Goal: Transaction & Acquisition: Download file/media

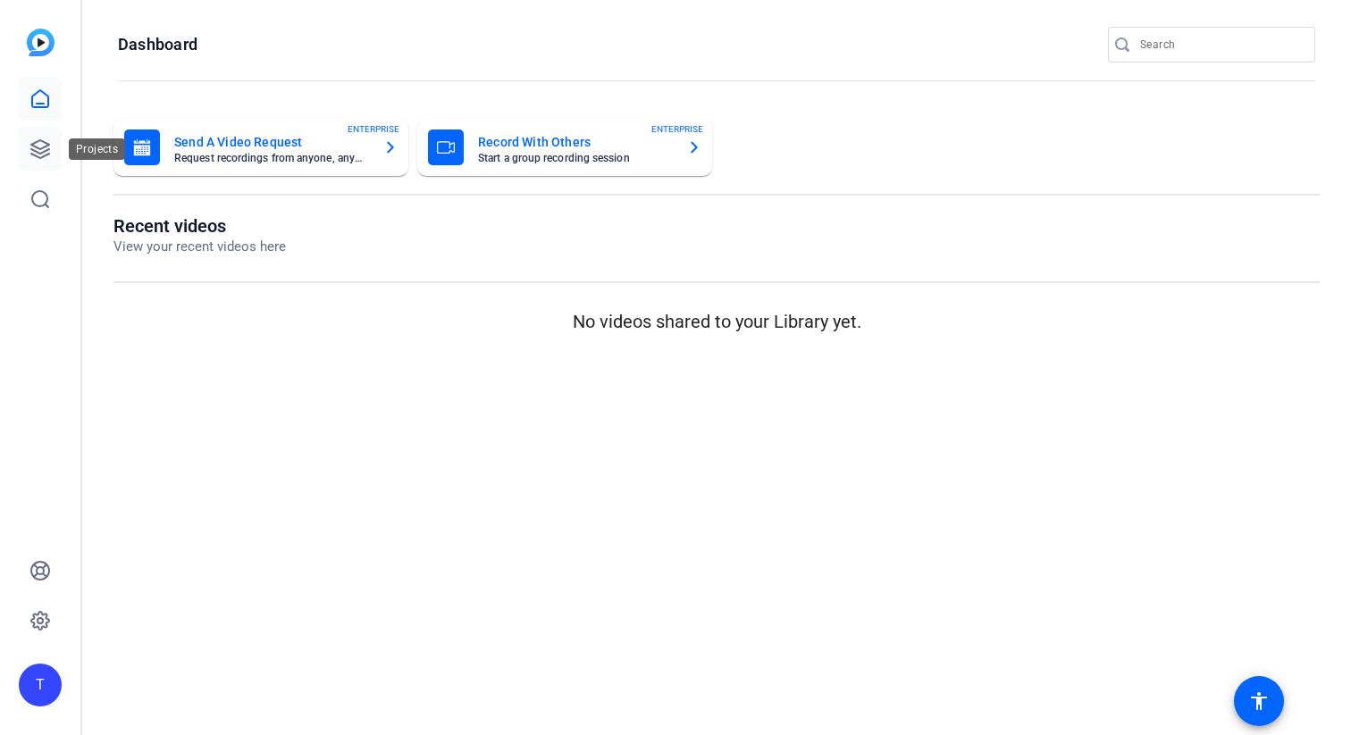
click at [40, 146] on icon at bounding box center [39, 148] width 21 height 21
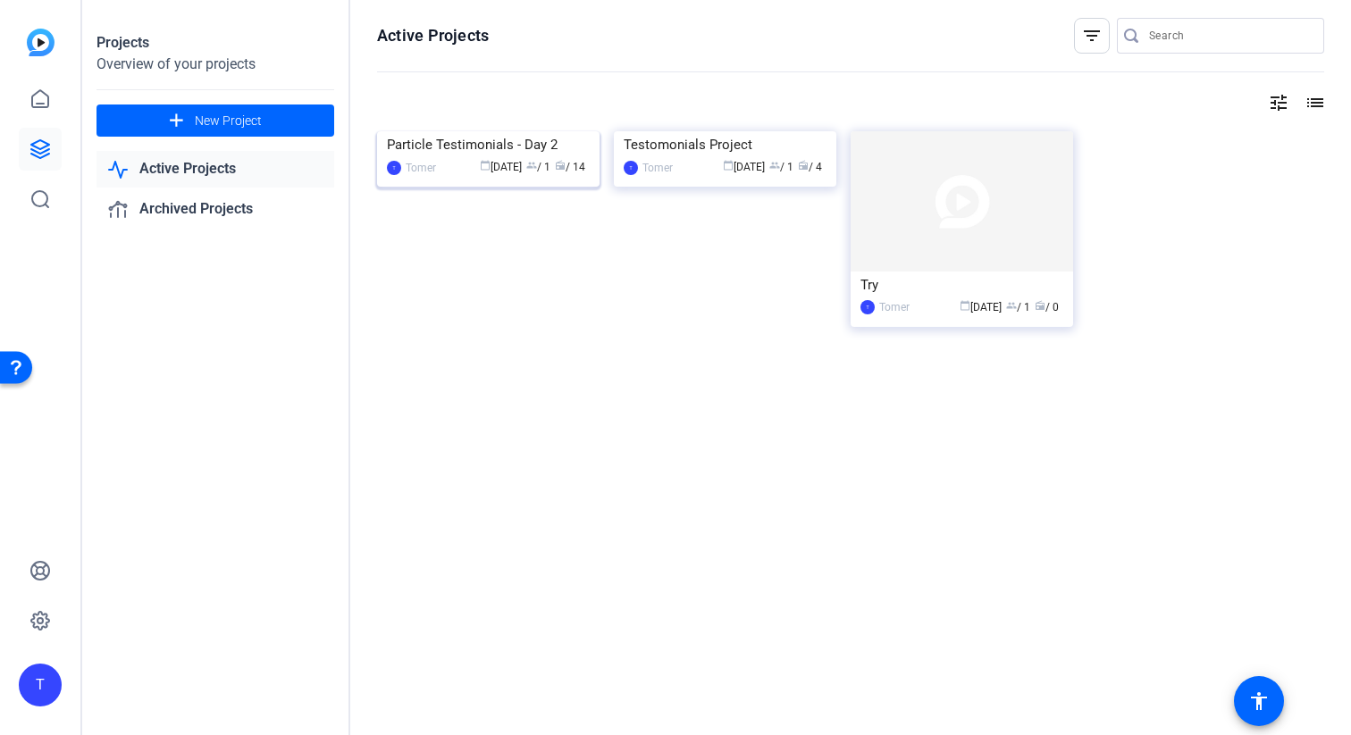
click at [525, 131] on img at bounding box center [488, 131] width 222 height 0
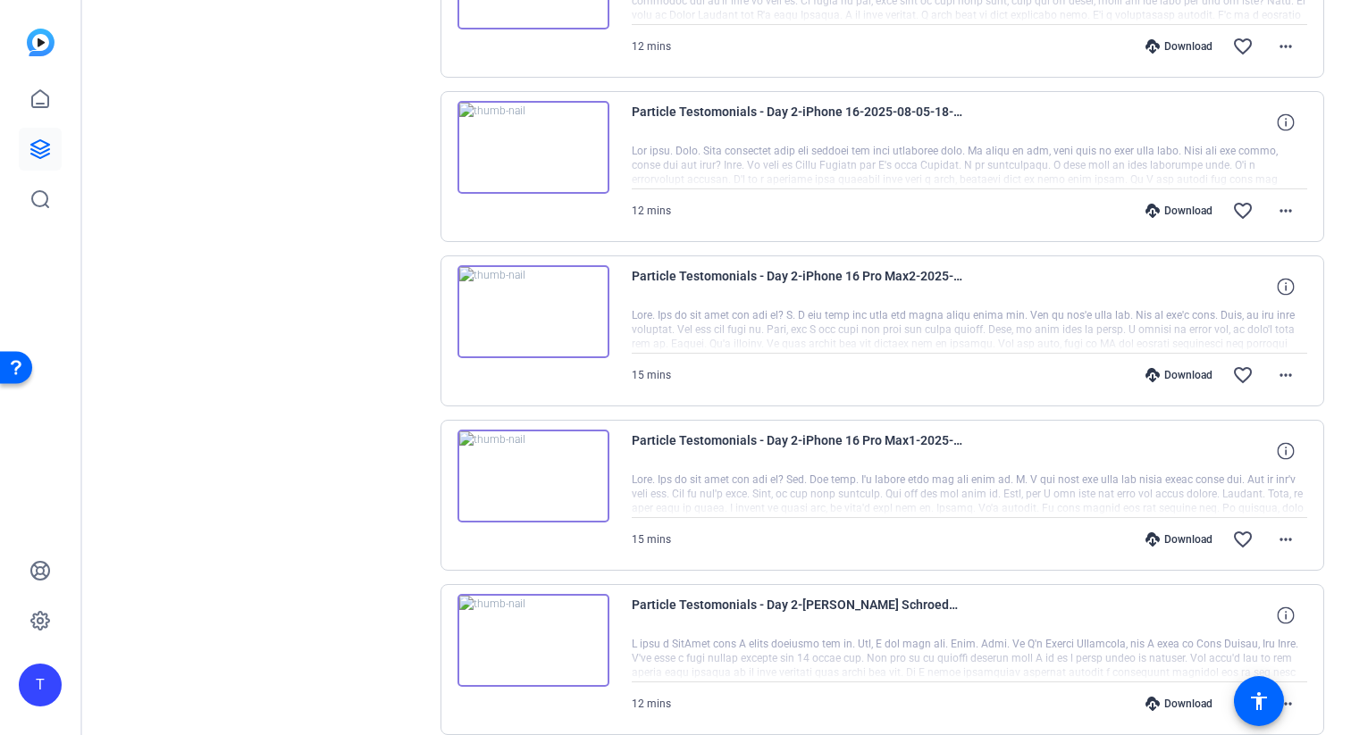
scroll to position [1241, 0]
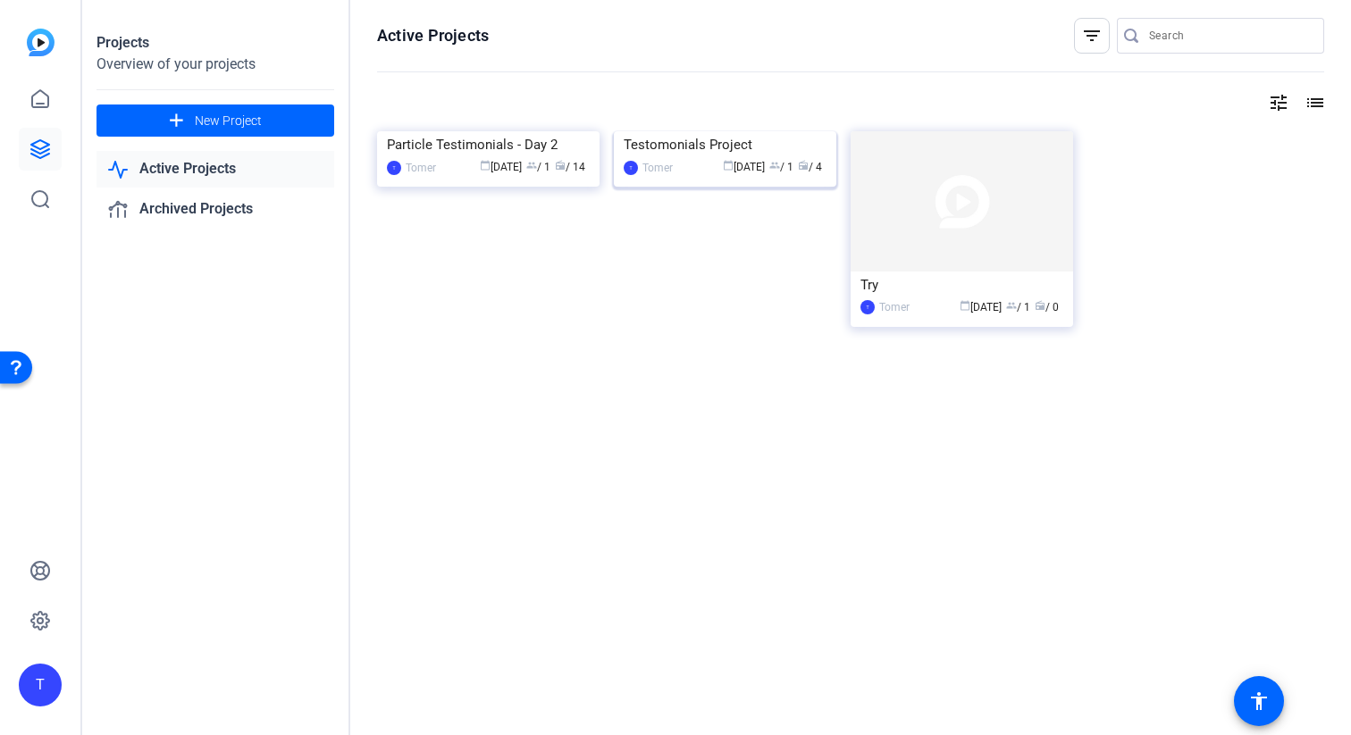
click at [689, 131] on img at bounding box center [725, 131] width 222 height 0
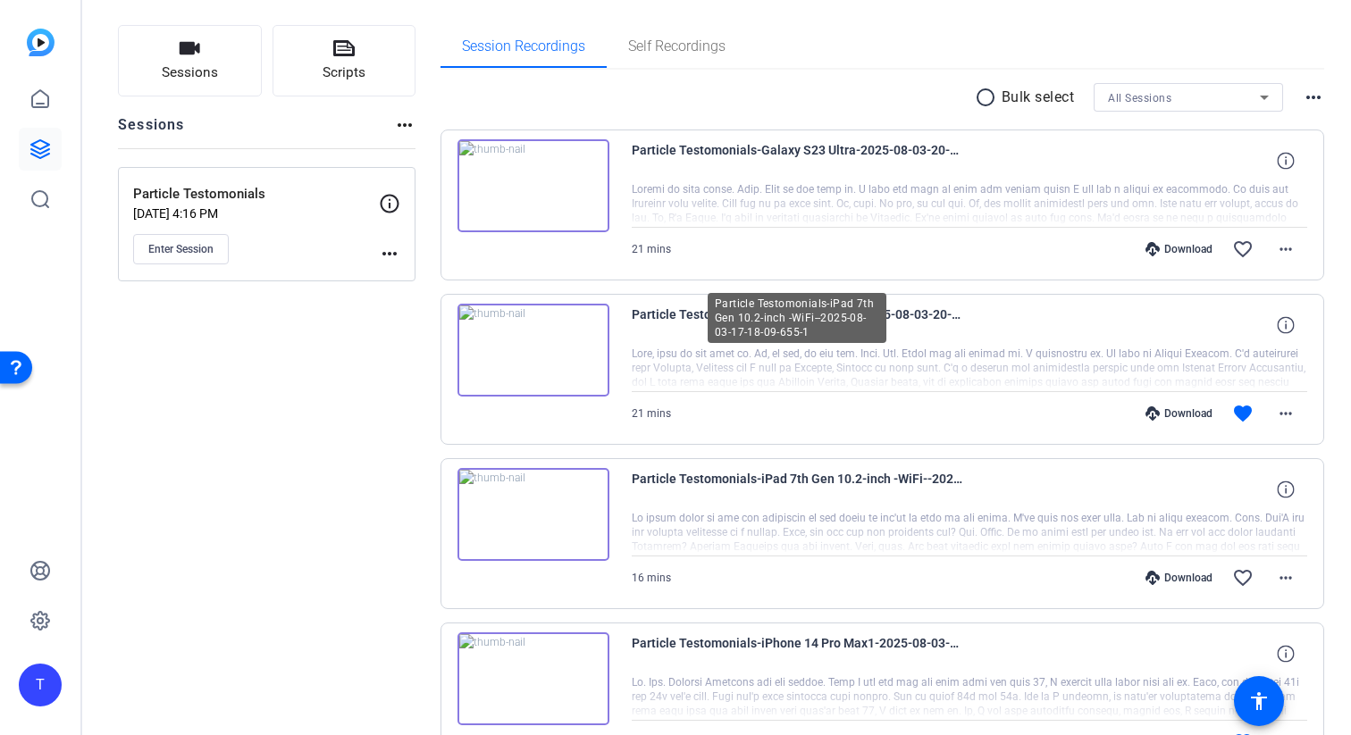
scroll to position [99, 0]
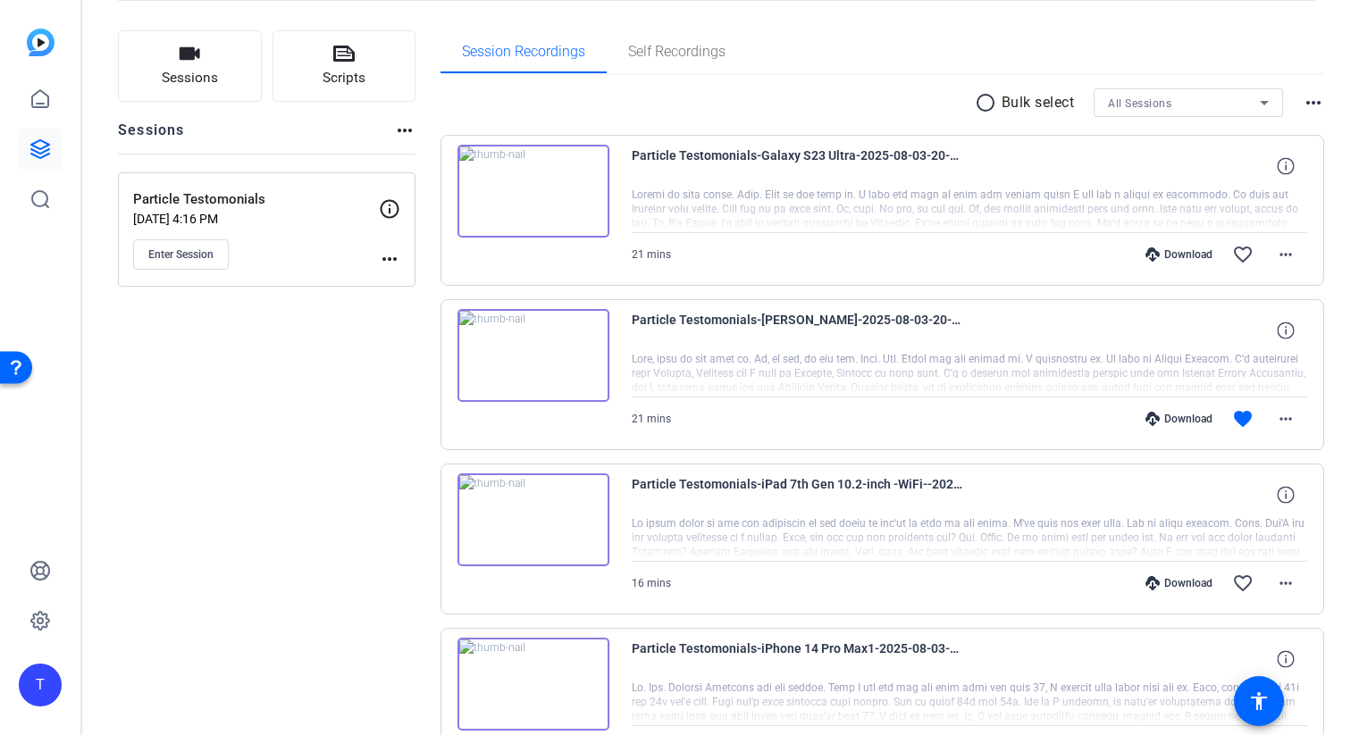
click at [1185, 422] on div "Download" at bounding box center [1178, 419] width 85 height 14
click at [1169, 250] on div "Download" at bounding box center [1178, 254] width 85 height 14
click at [1068, 438] on div "Download favorite more_horiz" at bounding box center [1069, 419] width 473 height 43
click at [1283, 414] on mat-icon "more_horiz" at bounding box center [1285, 418] width 21 height 21
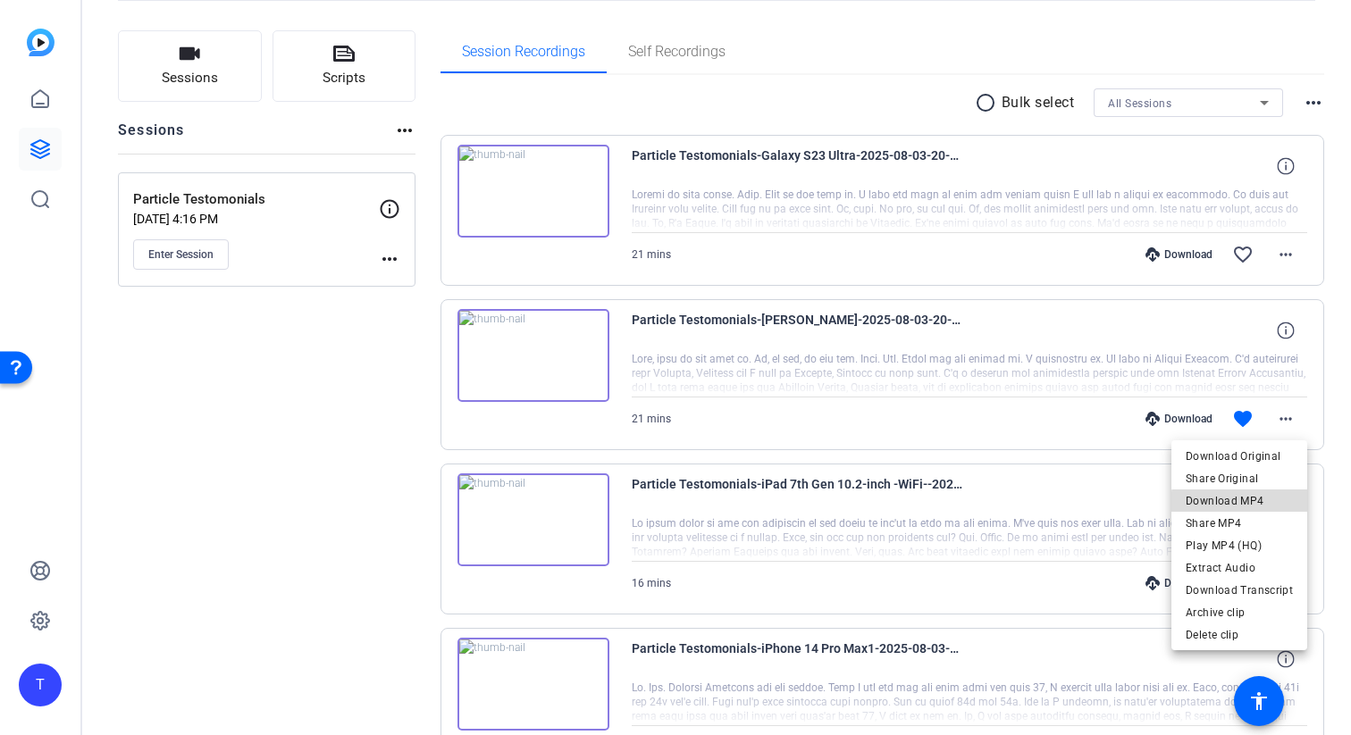
click at [1251, 504] on span "Download MP4" at bounding box center [1238, 500] width 107 height 21
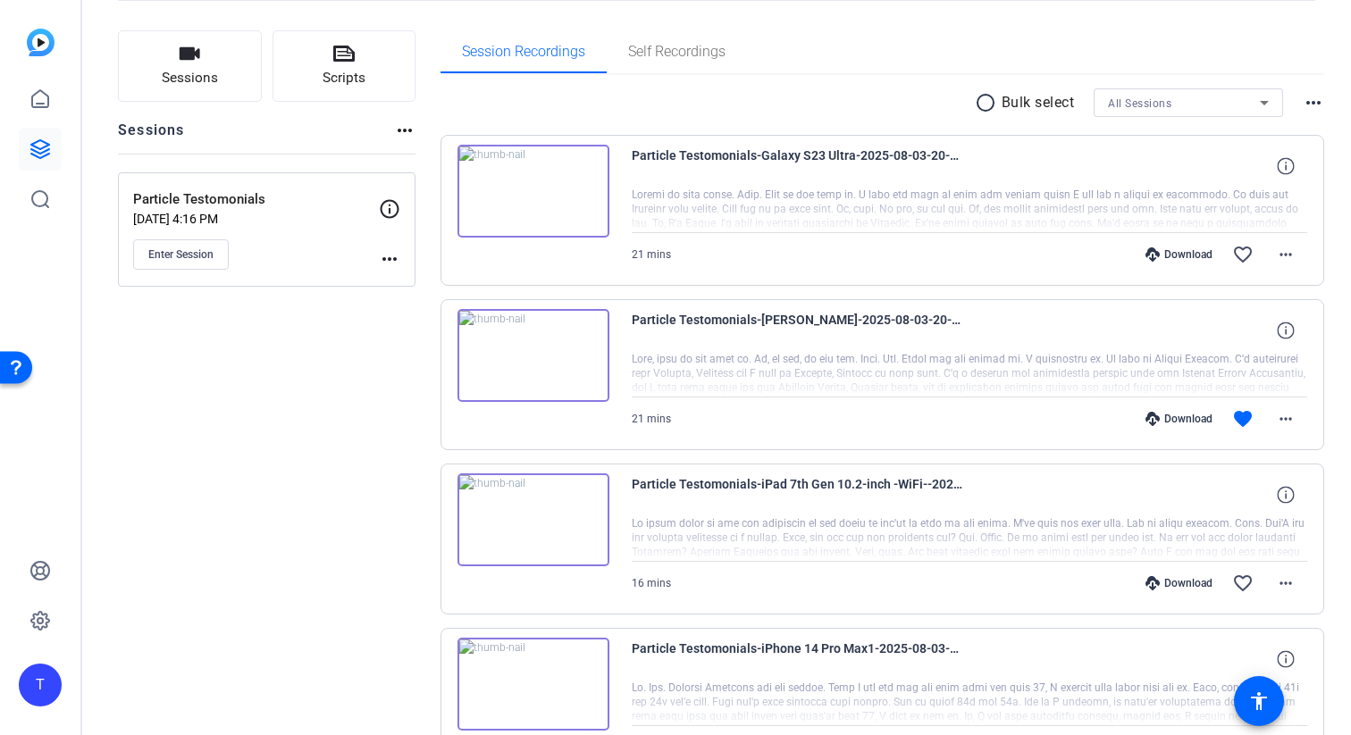
click at [249, 365] on div "Sessions Scripts Sessions more_horiz Particle Testomonials [DATE] 4:16 PM Enter…" at bounding box center [266, 433] width 297 height 806
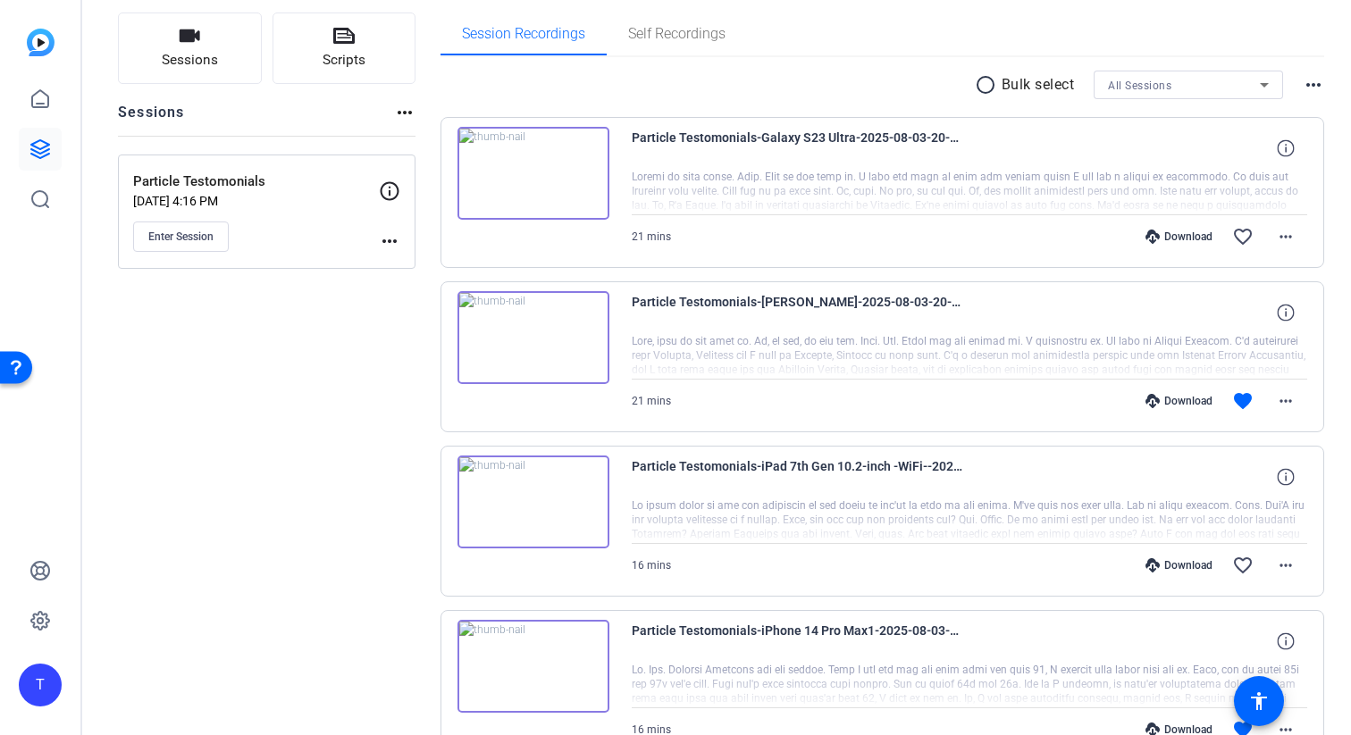
scroll to position [131, 0]
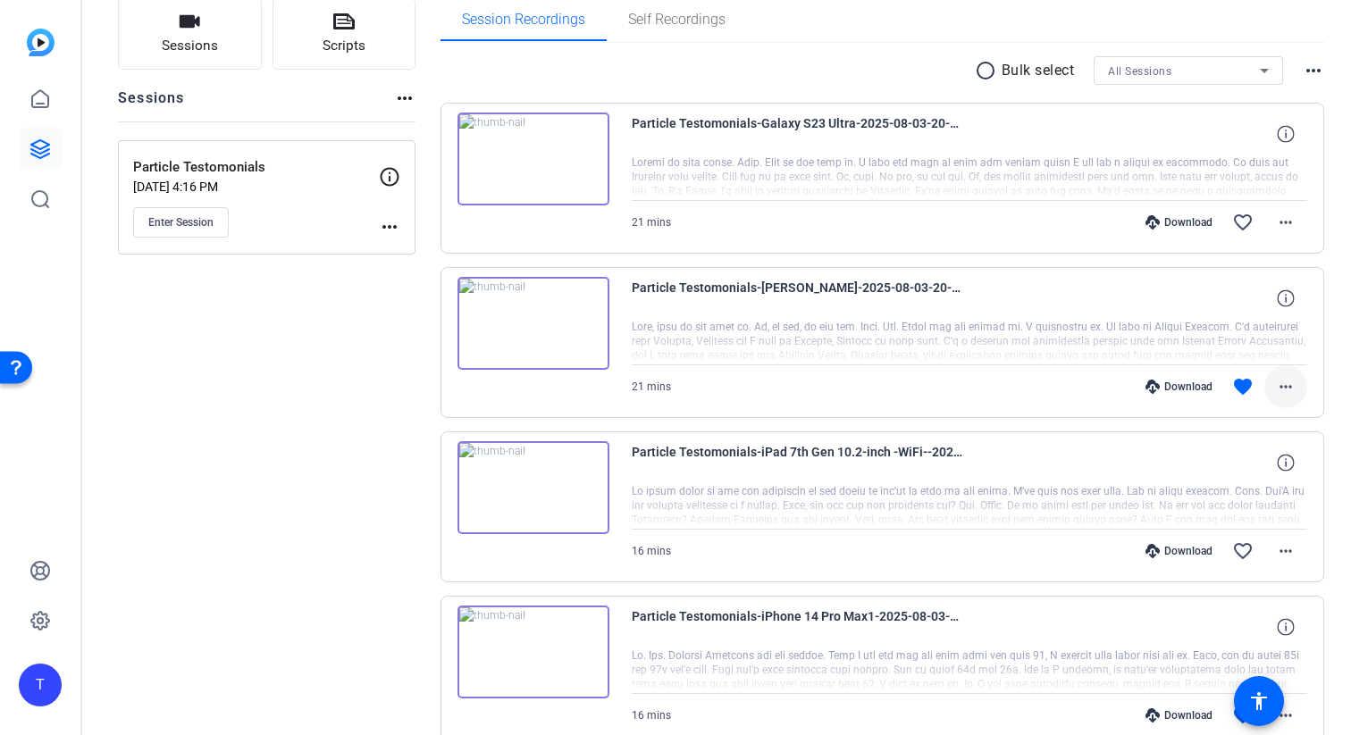
click at [1288, 391] on mat-icon "more_horiz" at bounding box center [1285, 386] width 21 height 21
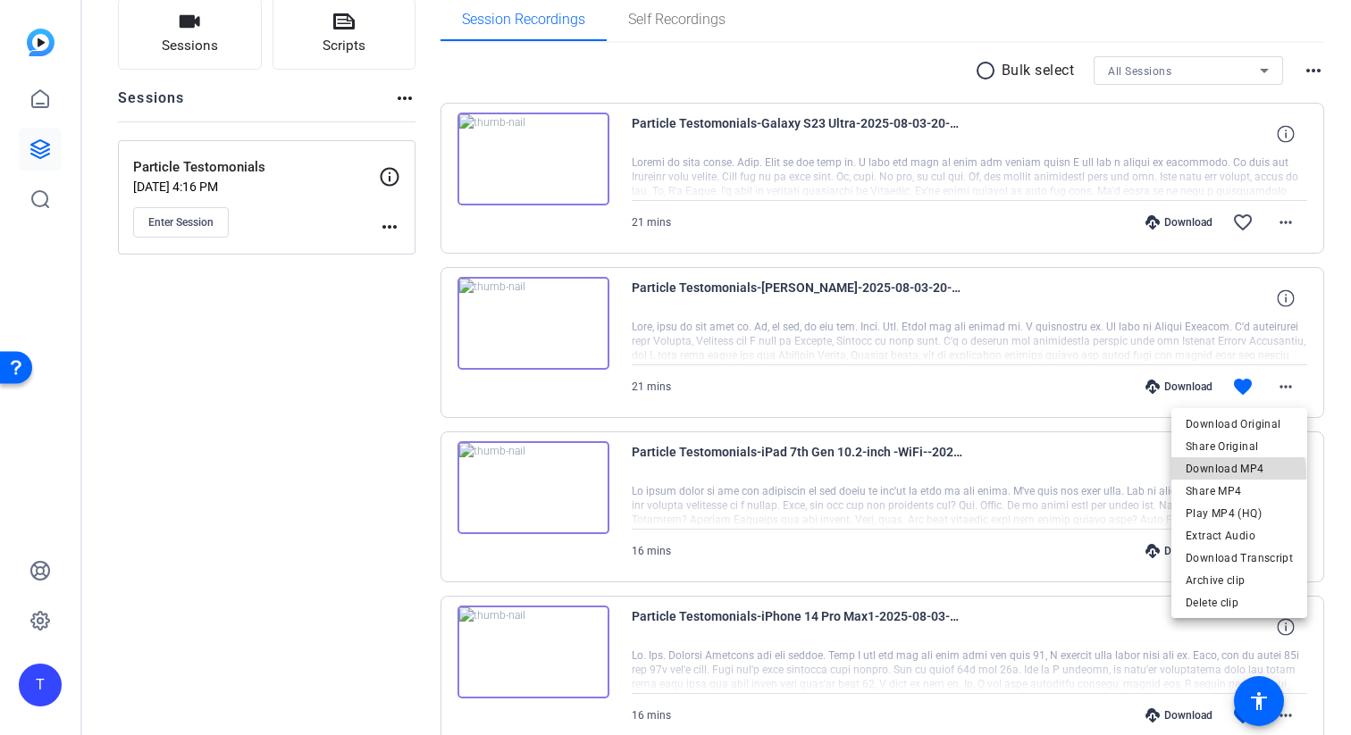
click at [1233, 473] on span "Download MP4" at bounding box center [1238, 468] width 107 height 21
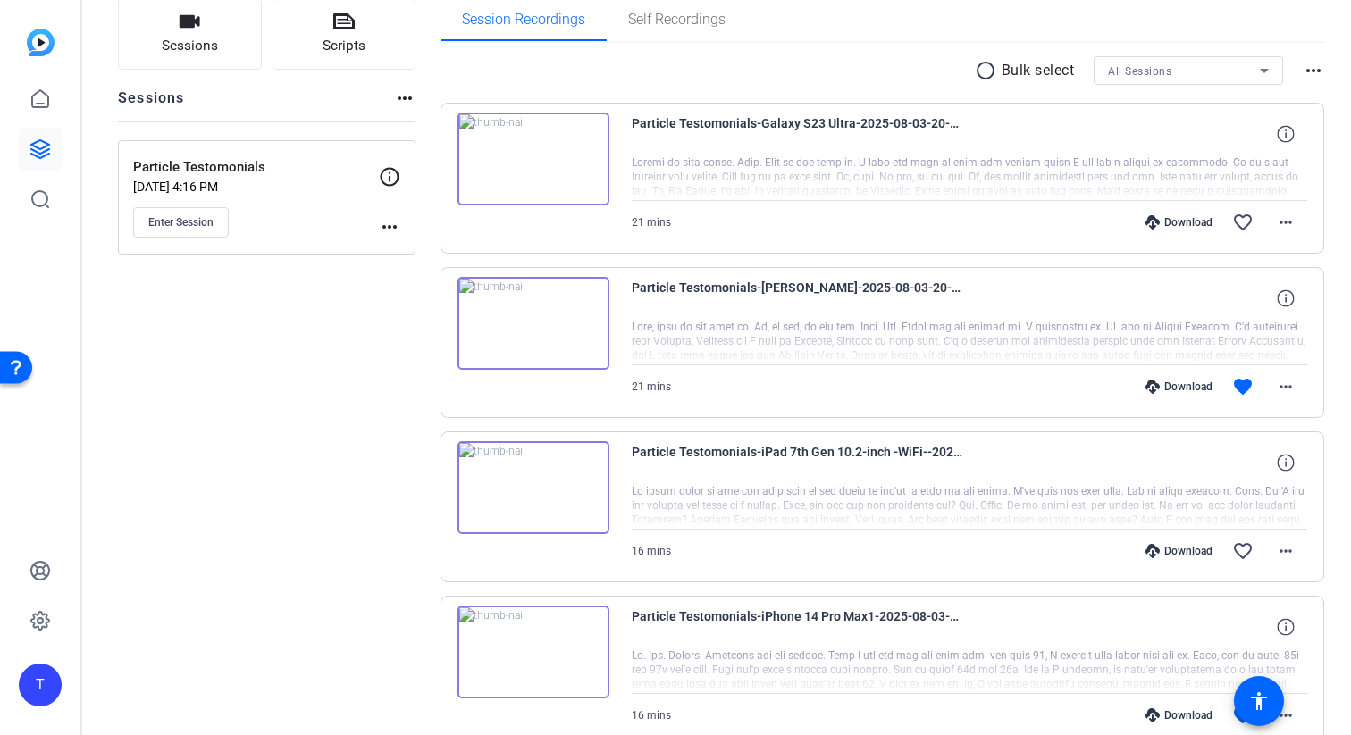
click at [729, 71] on div "radio_button_unchecked Bulk select All Sessions more_horiz" at bounding box center [882, 70] width 884 height 29
